Goal: Task Accomplishment & Management: Manage account settings

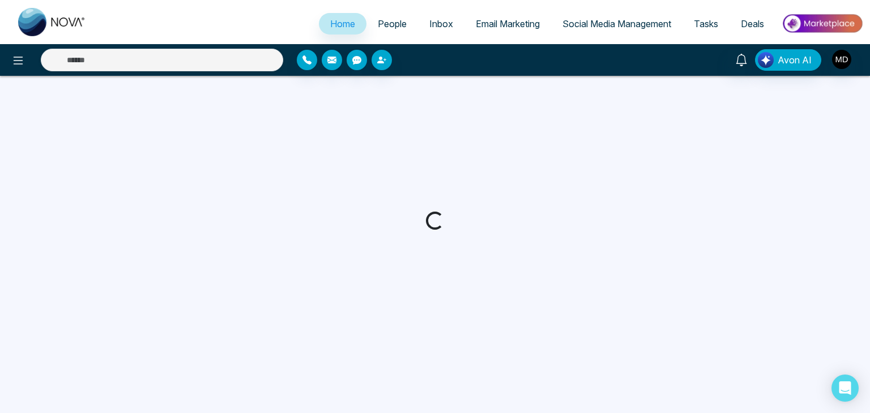
select select "*"
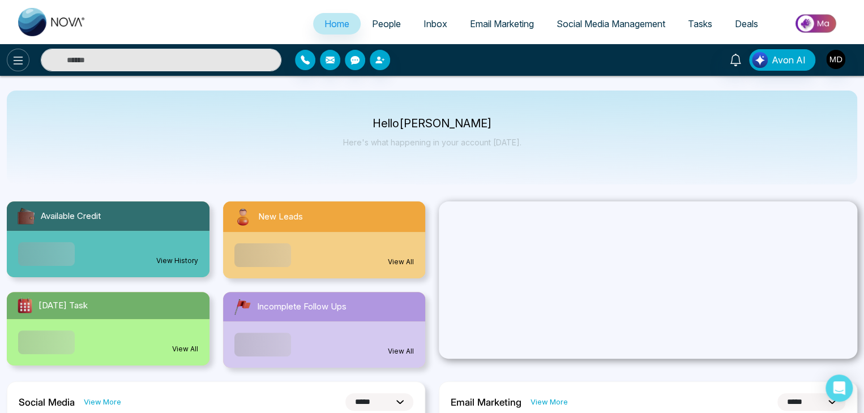
click at [14, 65] on icon at bounding box center [18, 61] width 14 height 14
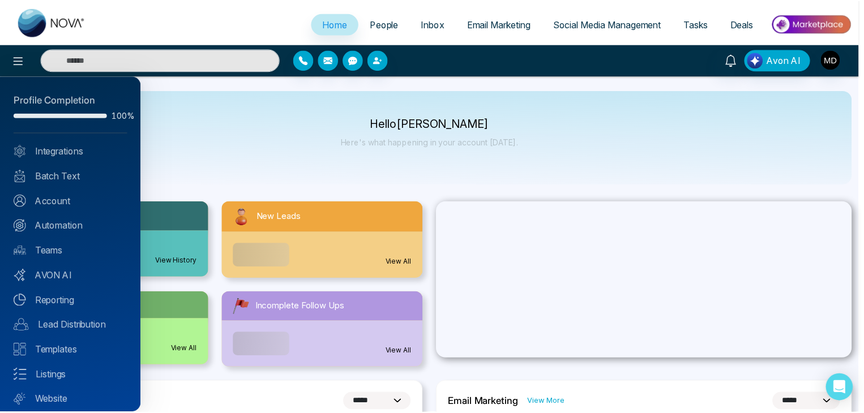
scroll to position [32, 0]
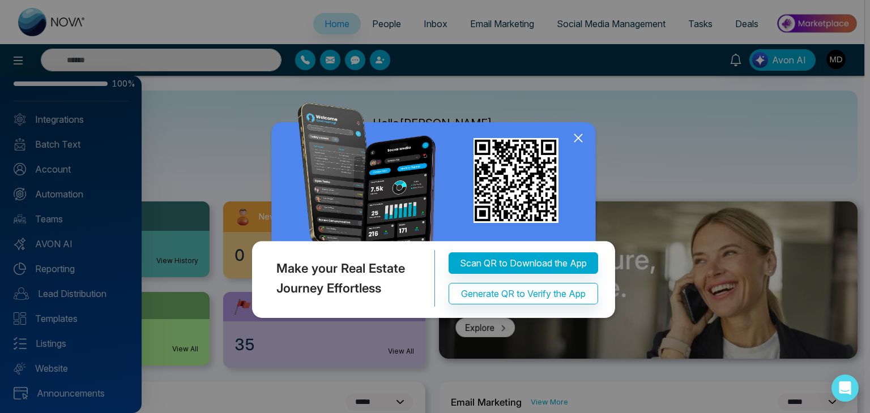
click at [577, 134] on icon at bounding box center [578, 138] width 17 height 17
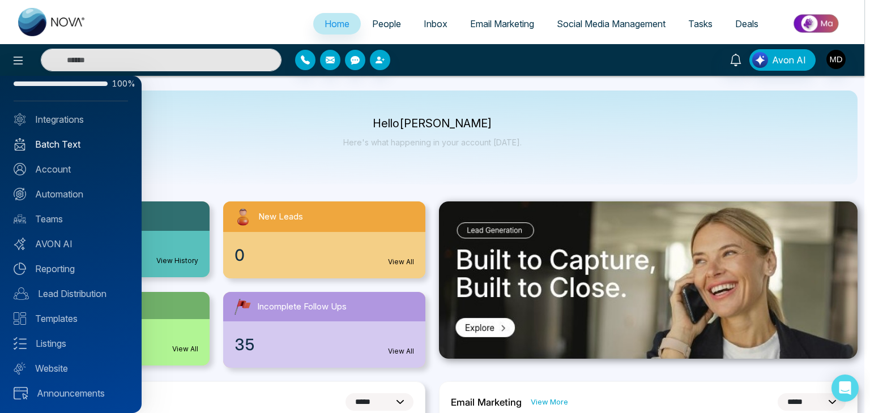
click at [78, 139] on link "Batch Text" at bounding box center [71, 145] width 114 height 14
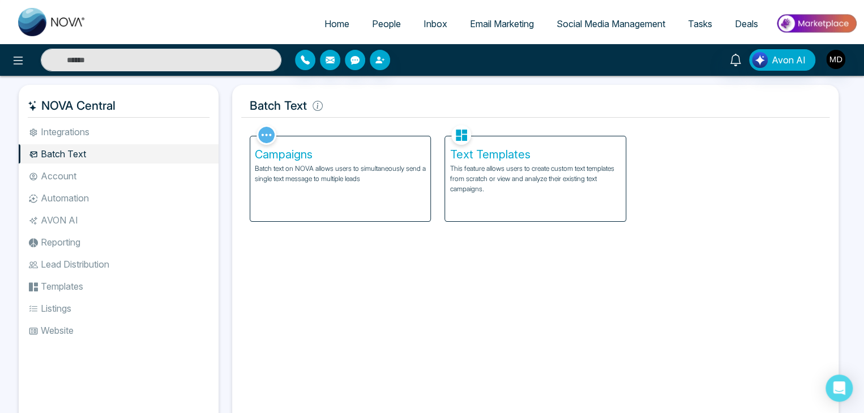
click at [311, 185] on div "Campaigns Batch text on NOVA allows users to simultaneously send a single text …" at bounding box center [340, 178] width 180 height 85
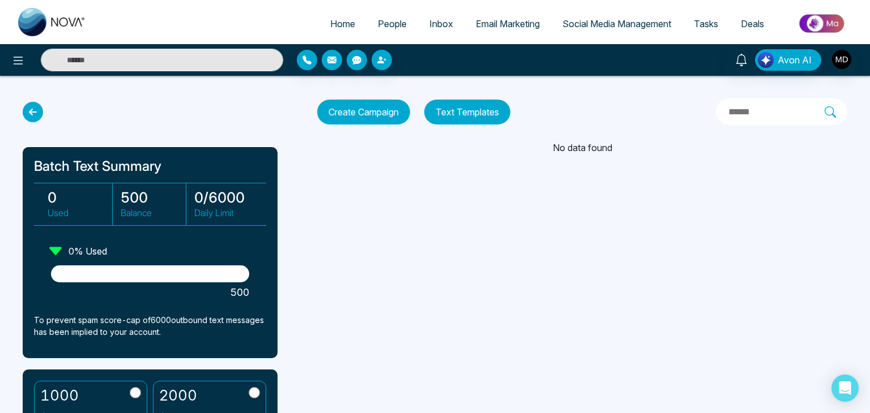
click at [339, 16] on link "Home" at bounding box center [343, 24] width 48 height 22
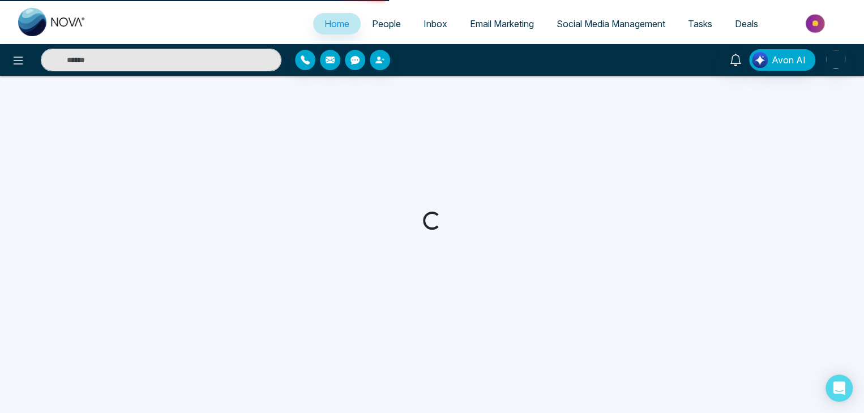
select select "*"
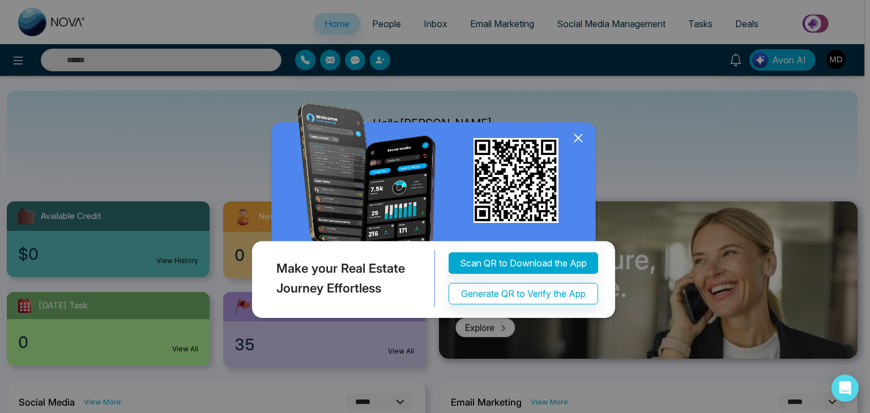
click at [578, 138] on icon at bounding box center [577, 138] width 7 height 7
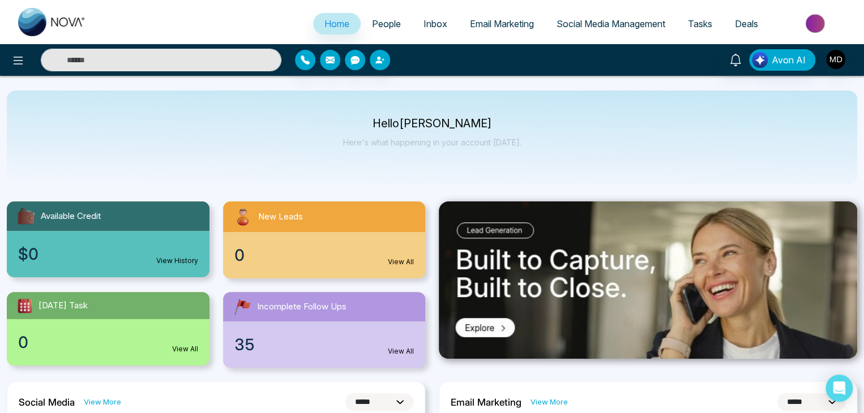
click at [854, 74] on div "Avon AI" at bounding box center [432, 60] width 864 height 32
click at [843, 67] on button "button" at bounding box center [836, 59] width 20 height 20
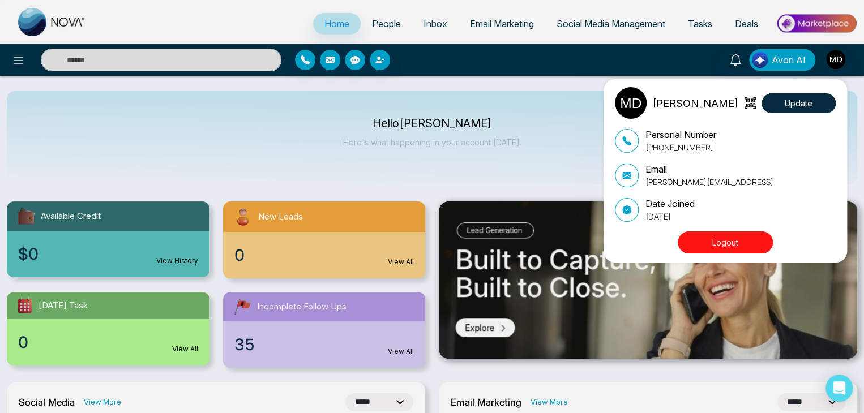
click at [733, 243] on button "Logout" at bounding box center [725, 243] width 95 height 22
